Goal: Information Seeking & Learning: Learn about a topic

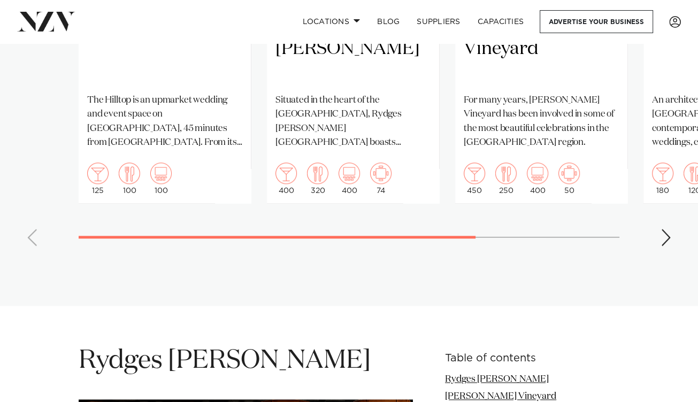
scroll to position [1017, 0]
click at [666, 230] on div "Next slide" at bounding box center [666, 237] width 11 height 17
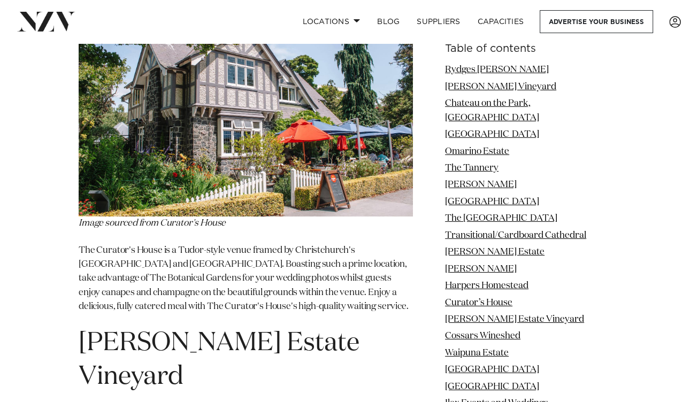
scroll to position [6677, 0]
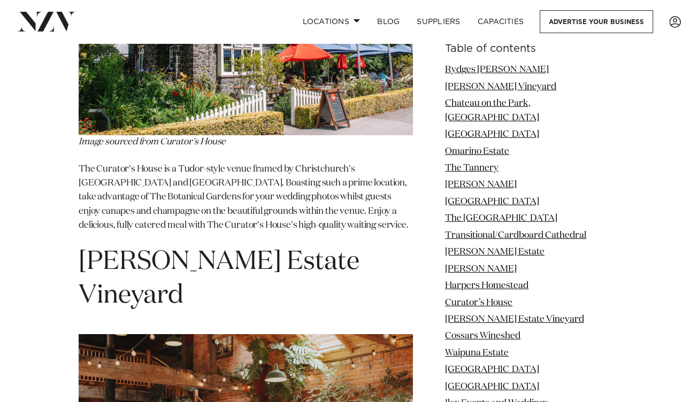
click at [296, 136] on img at bounding box center [246, 24] width 334 height 223
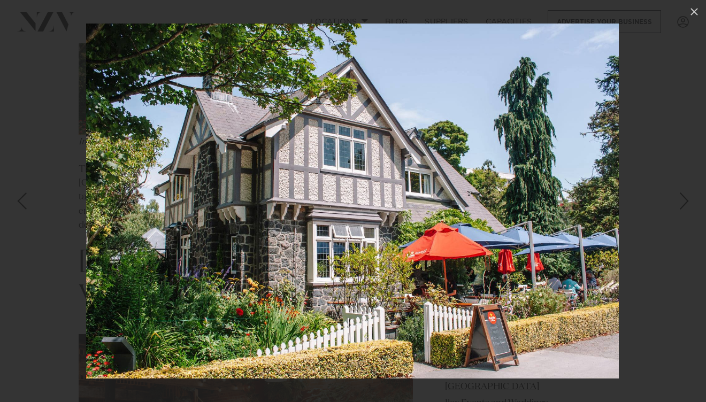
click at [33, 228] on div at bounding box center [353, 201] width 706 height 402
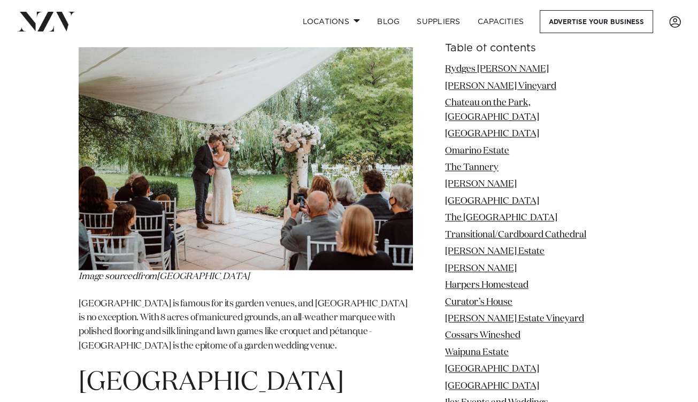
scroll to position [8158, 0]
click at [486, 365] on link "[GEOGRAPHIC_DATA]" at bounding box center [492, 369] width 94 height 9
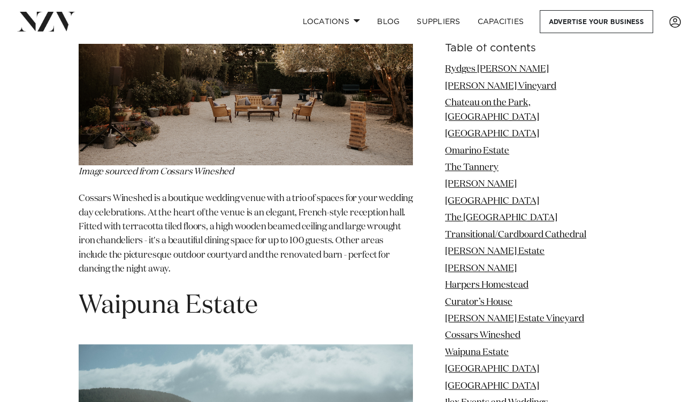
scroll to position [7409, 0]
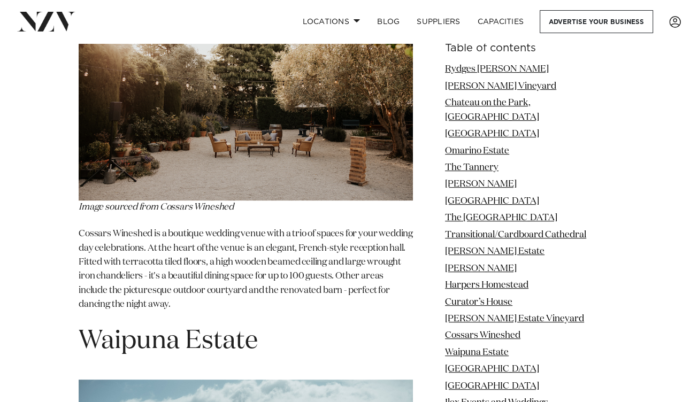
drag, startPoint x: 82, startPoint y: 65, endPoint x: 327, endPoint y: 48, distance: 245.6
copy span "Cossars Wineshed"
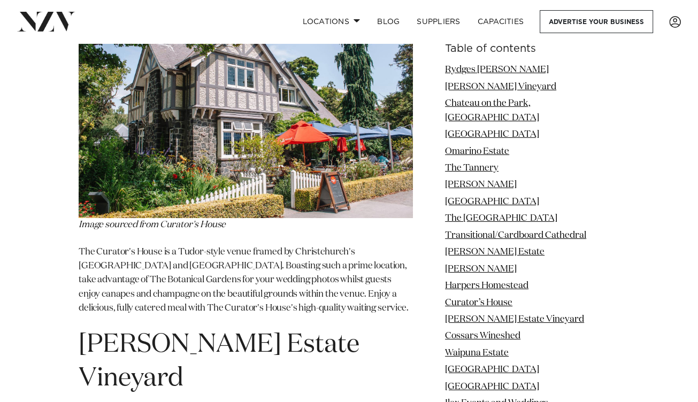
scroll to position [6463, 0]
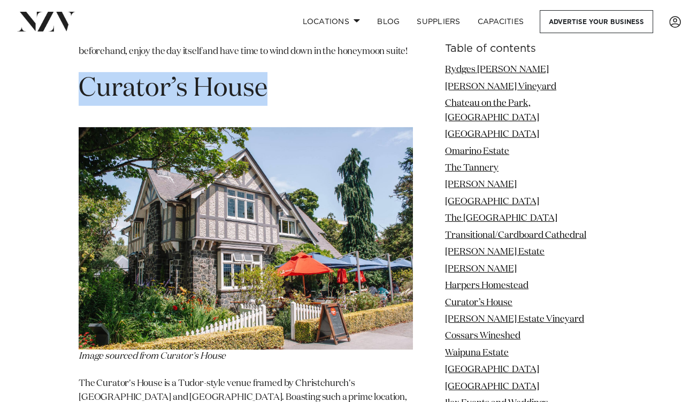
drag, startPoint x: 271, startPoint y: 211, endPoint x: 80, endPoint y: 210, distance: 191.0
click at [80, 106] on h1 "Curator’s House" at bounding box center [246, 89] width 334 height 34
copy span "Curator’s House"
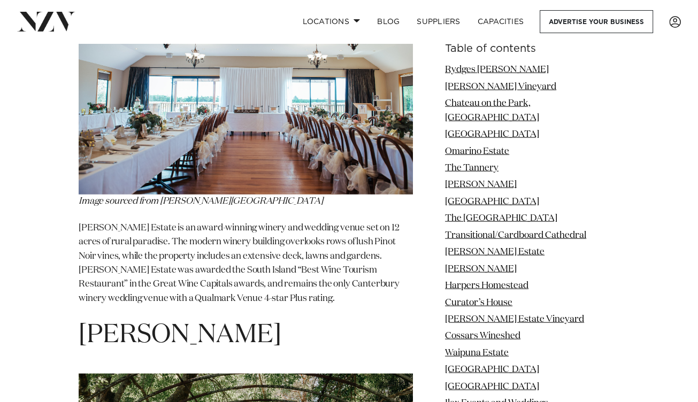
scroll to position [5338, 0]
